Goal: Information Seeking & Learning: Learn about a topic

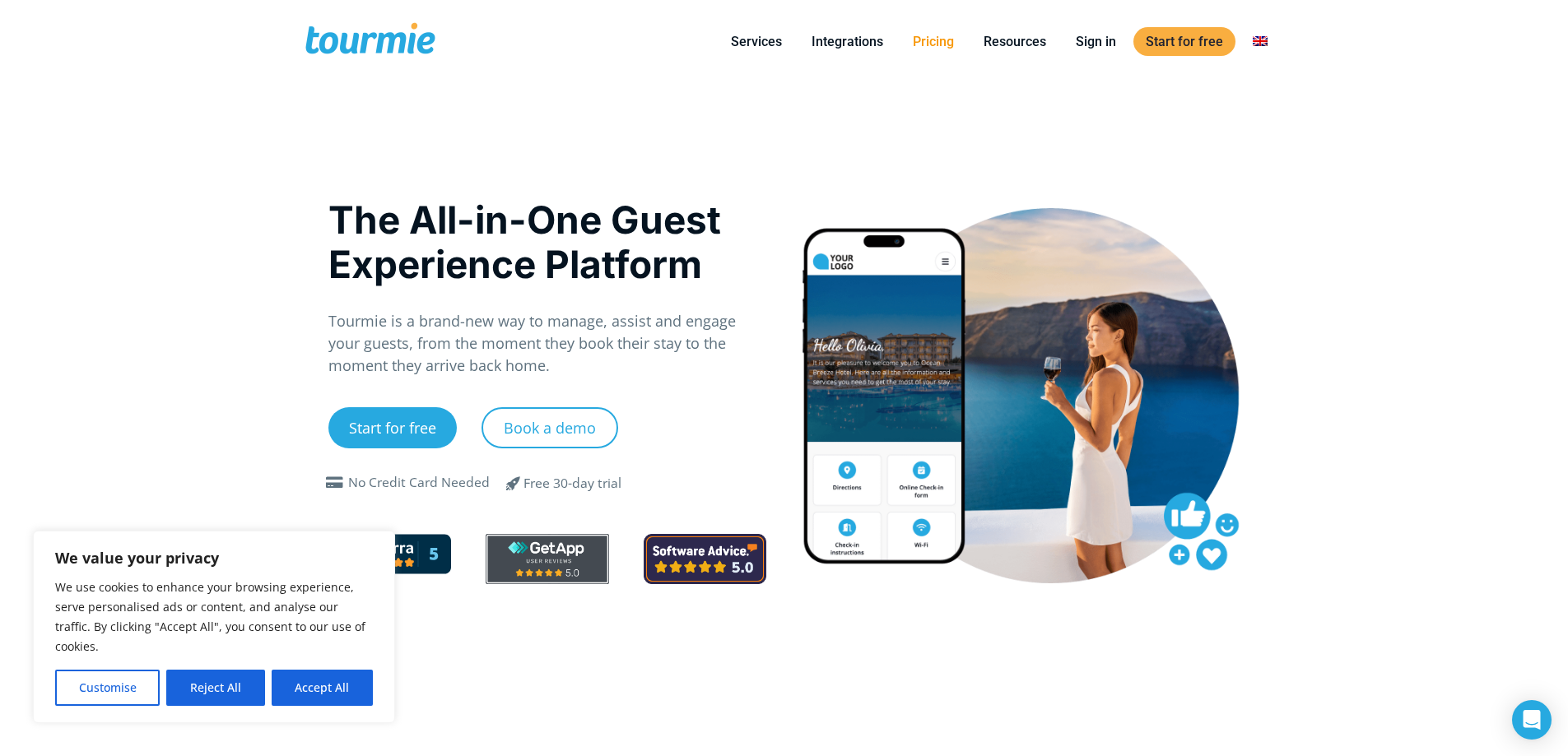
click at [942, 40] on link "Pricing" at bounding box center [933, 41] width 65 height 21
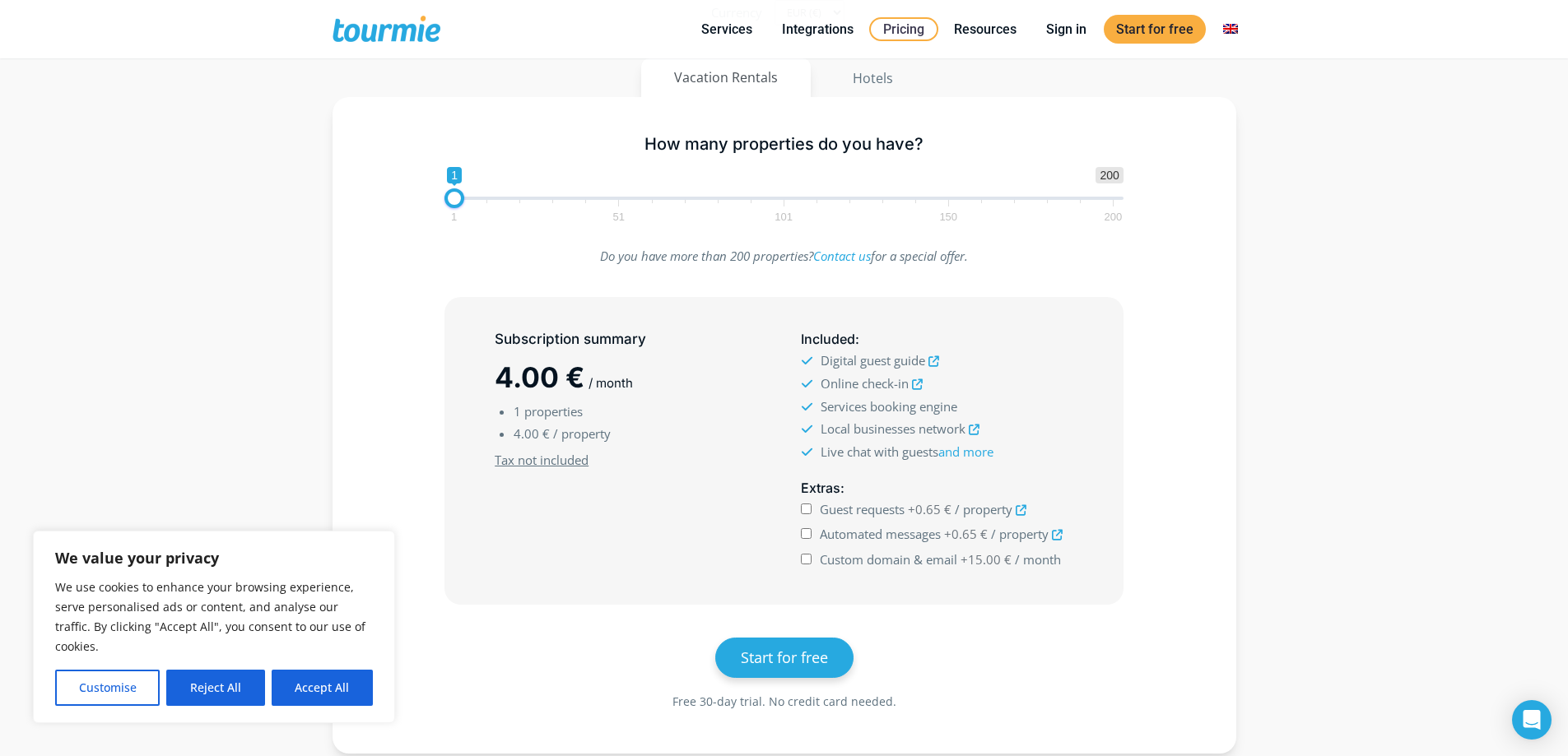
scroll to position [206, 0]
click at [228, 688] on button "Reject All" at bounding box center [215, 688] width 98 height 36
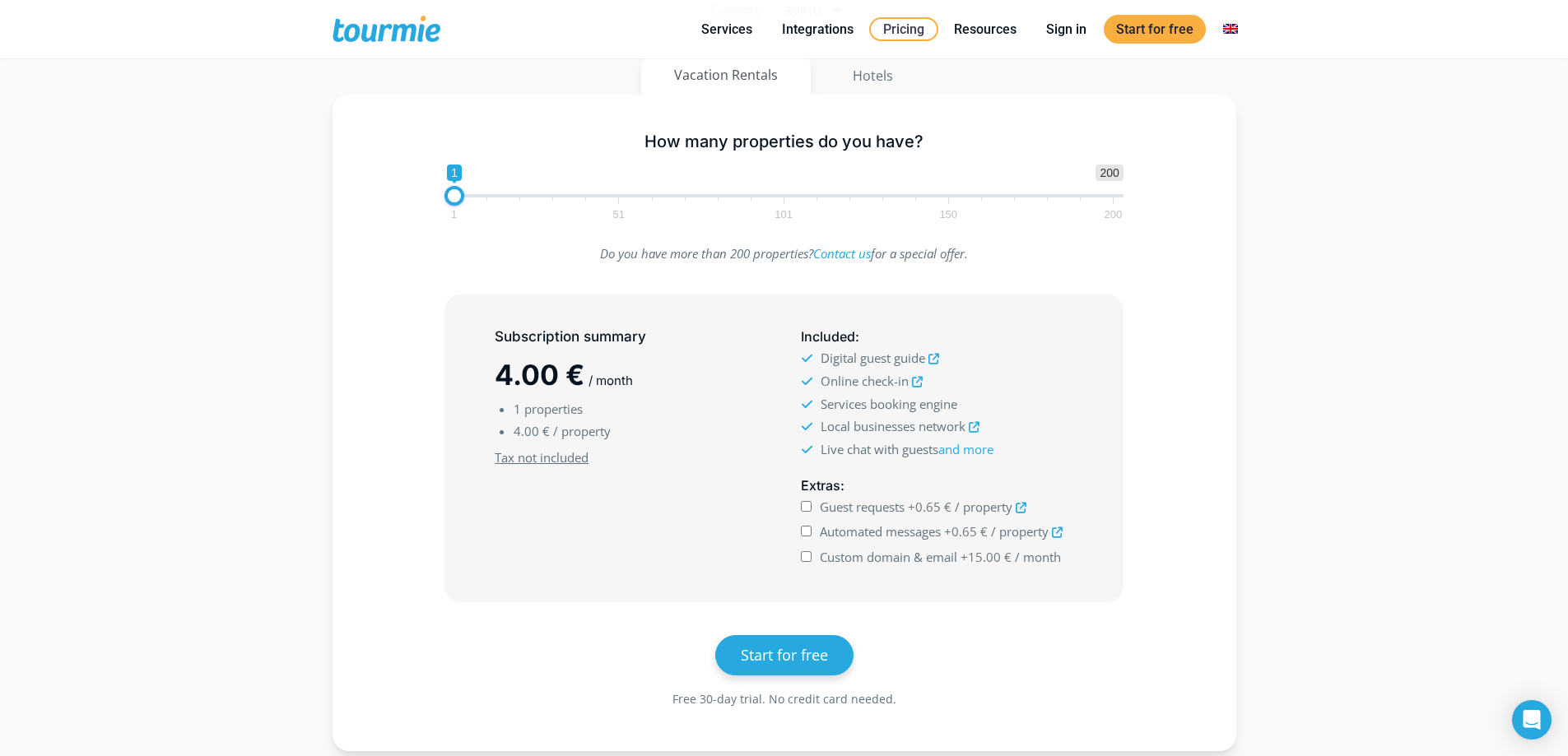
click at [484, 195] on span at bounding box center [784, 195] width 679 height 3
click at [448, 196] on span at bounding box center [464, 195] width 39 height 3
type input "1"
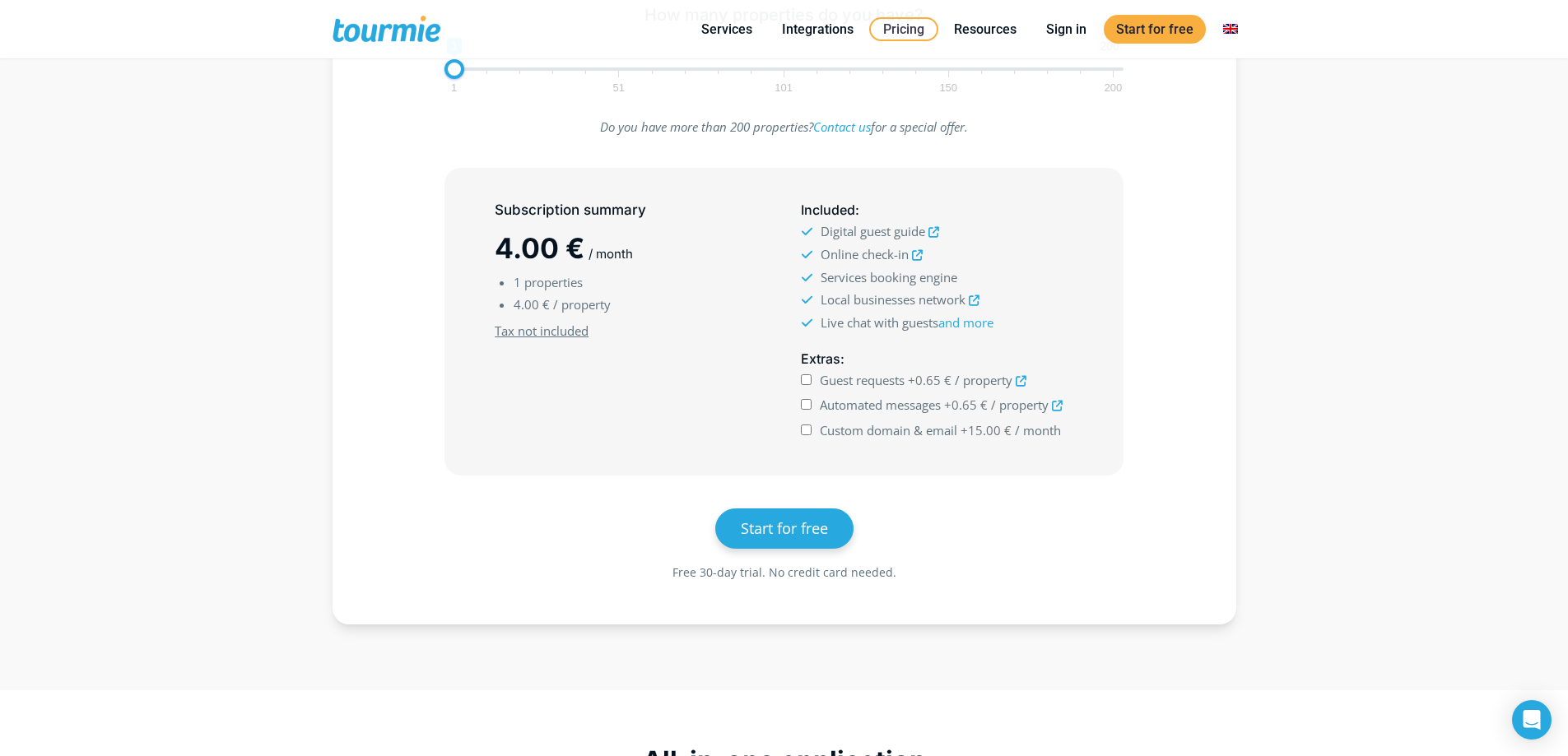
scroll to position [0, 0]
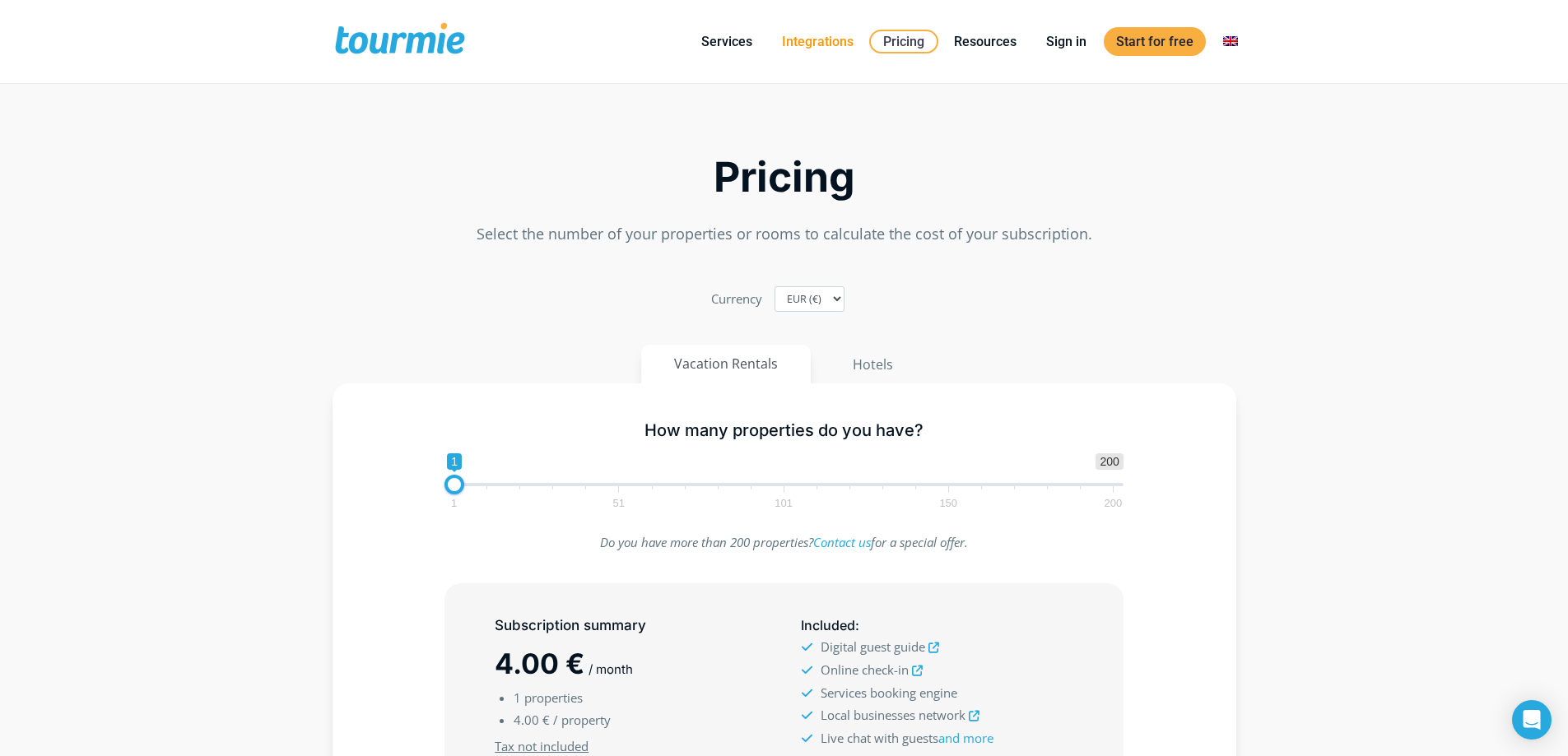
click at [812, 34] on link "Integrations" at bounding box center [818, 41] width 97 height 21
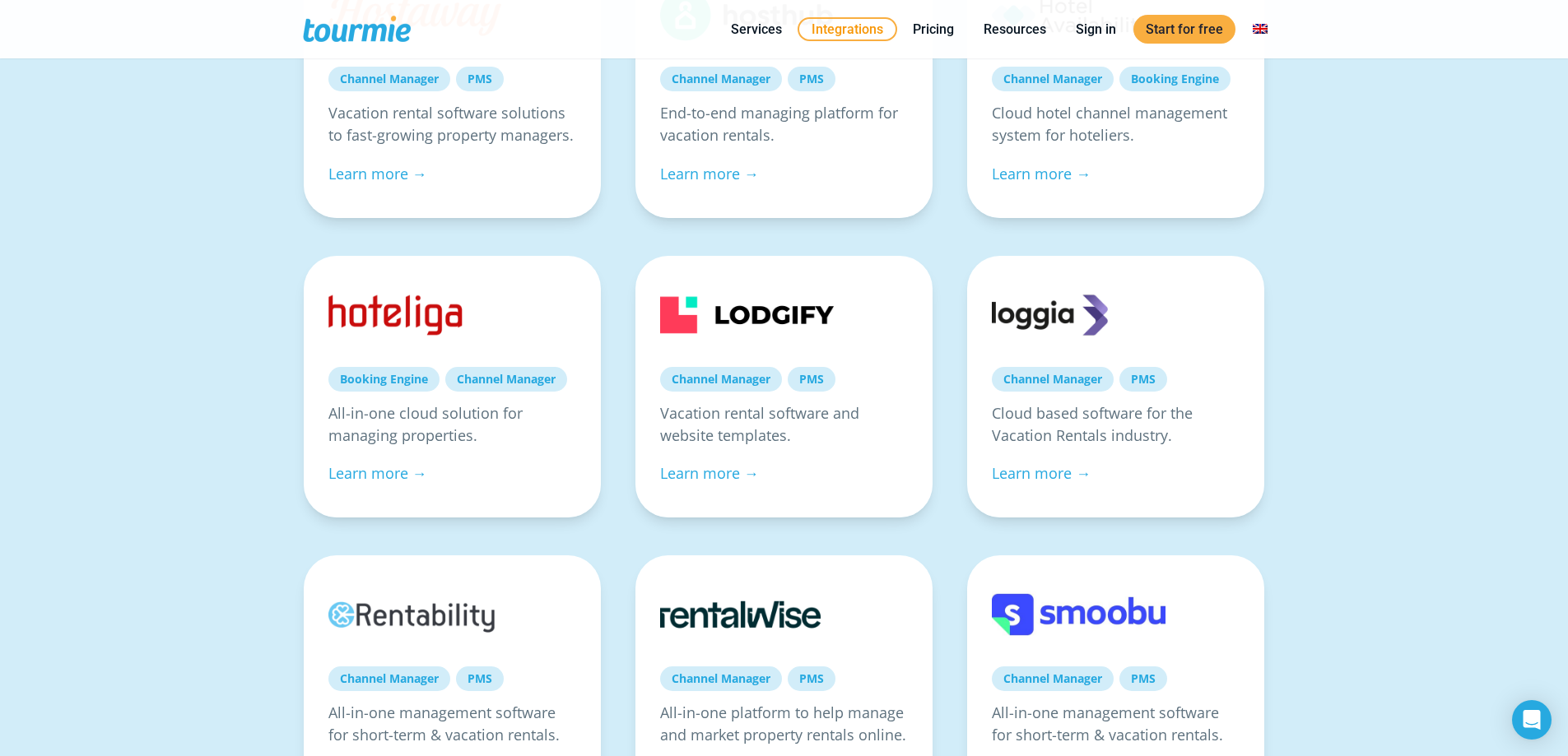
scroll to position [376, 0]
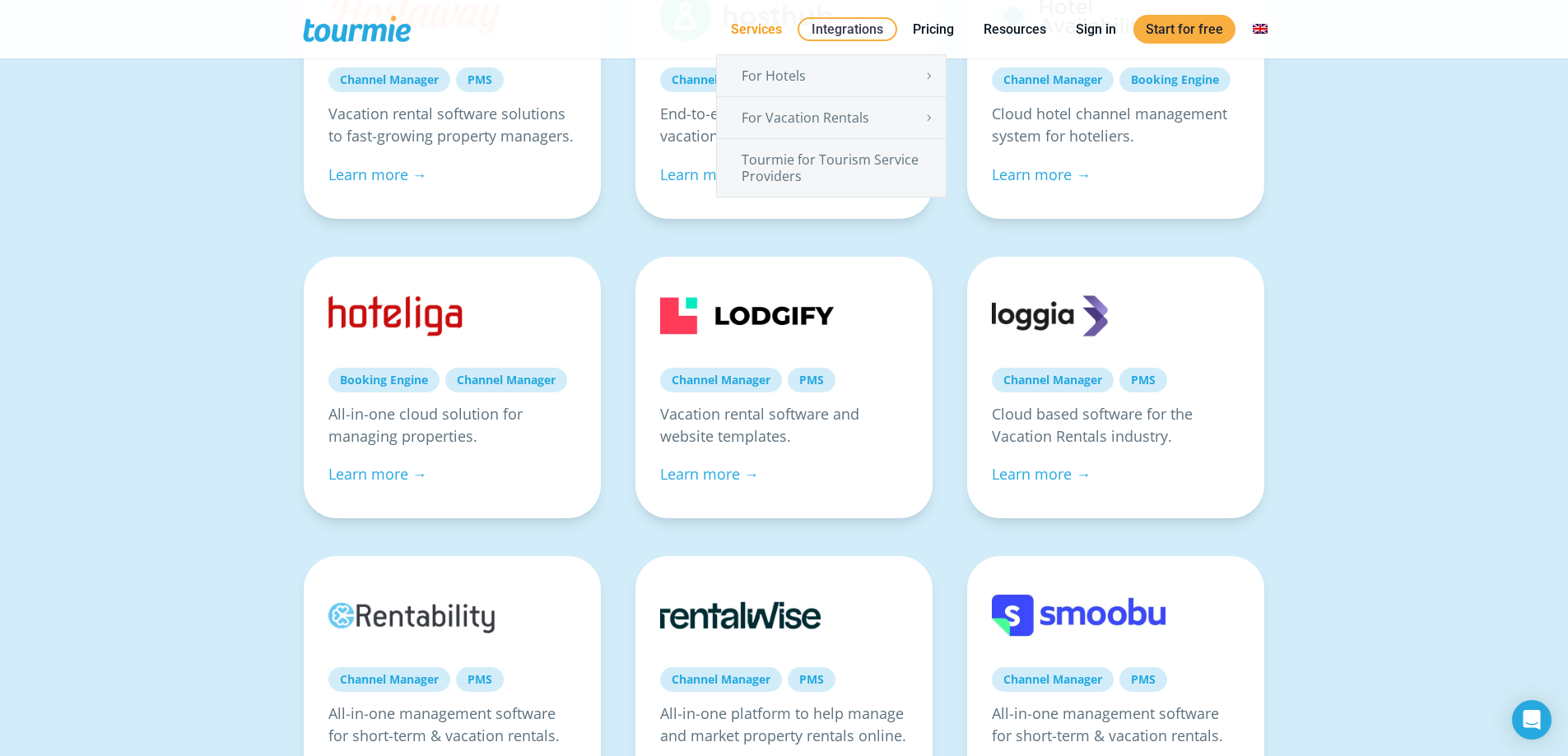
click at [757, 28] on link "Services" at bounding box center [757, 28] width 76 height 21
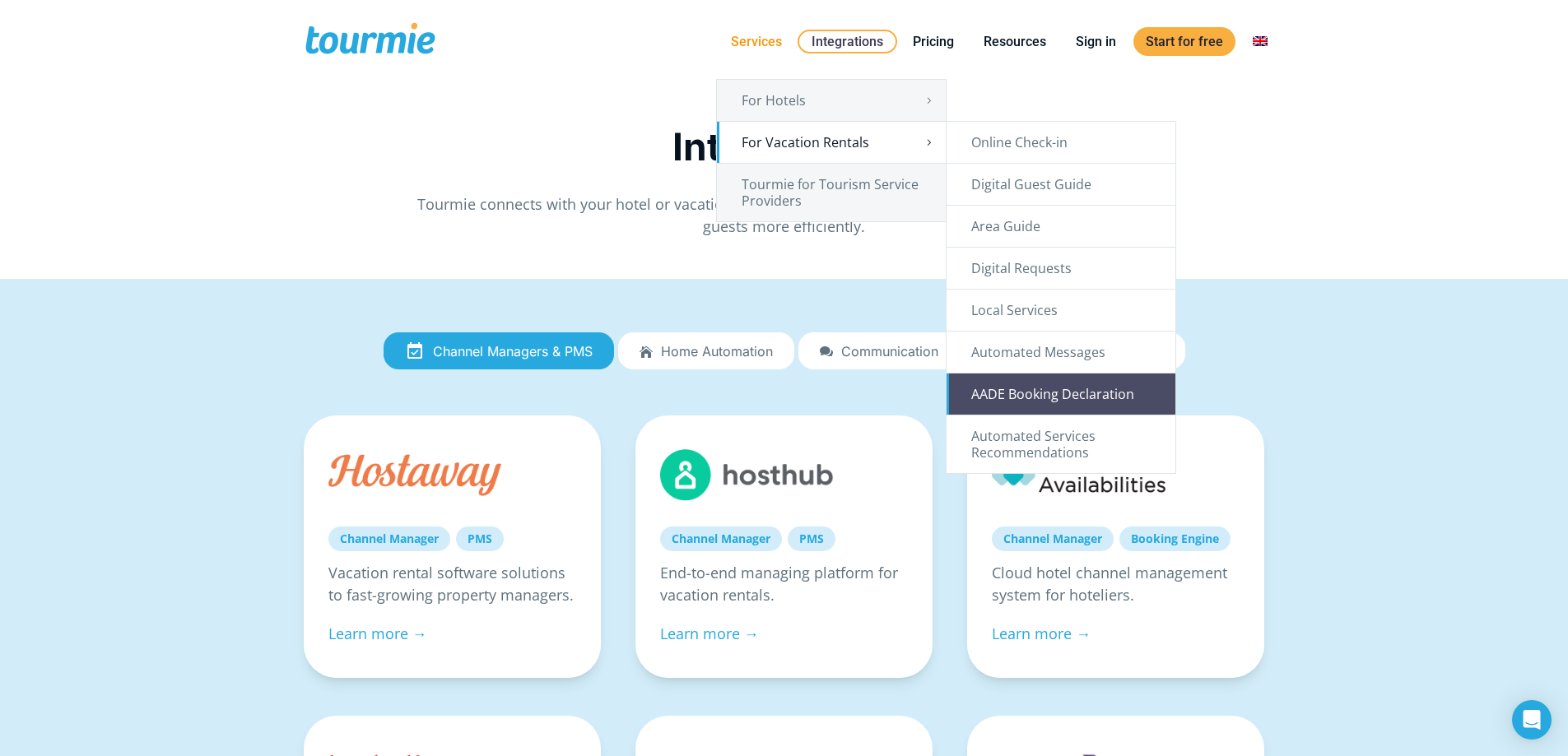
click at [1009, 397] on link "AADE Booking Declaration" at bounding box center [1061, 395] width 229 height 41
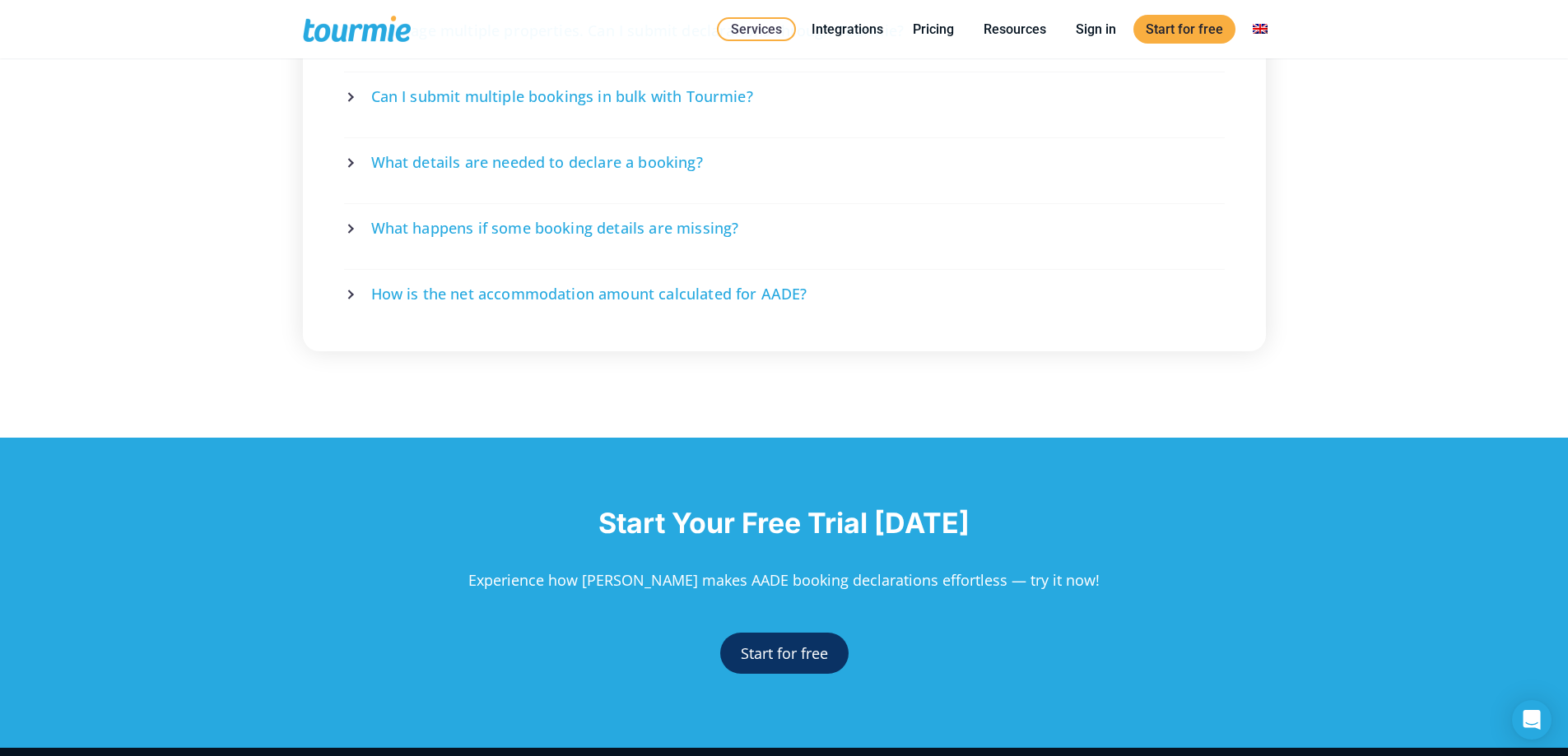
scroll to position [3277, 0]
